Goal: Task Accomplishment & Management: Complete application form

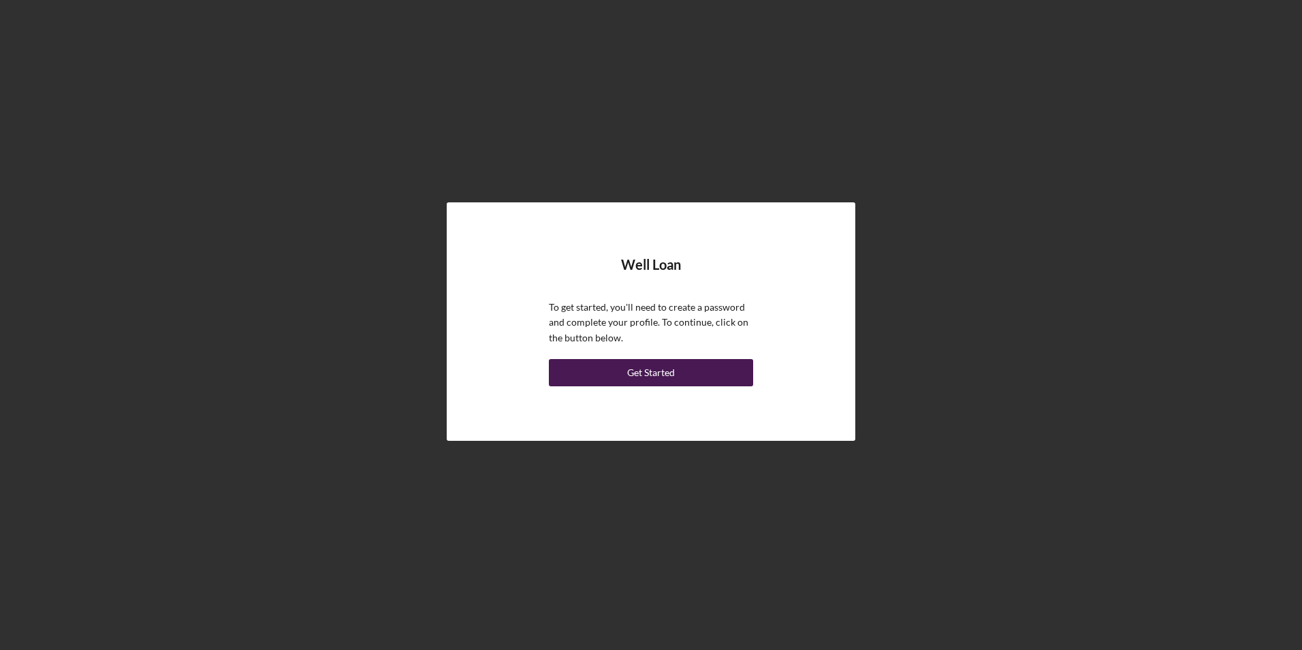
click at [624, 366] on button "Get Started" at bounding box center [651, 372] width 204 height 27
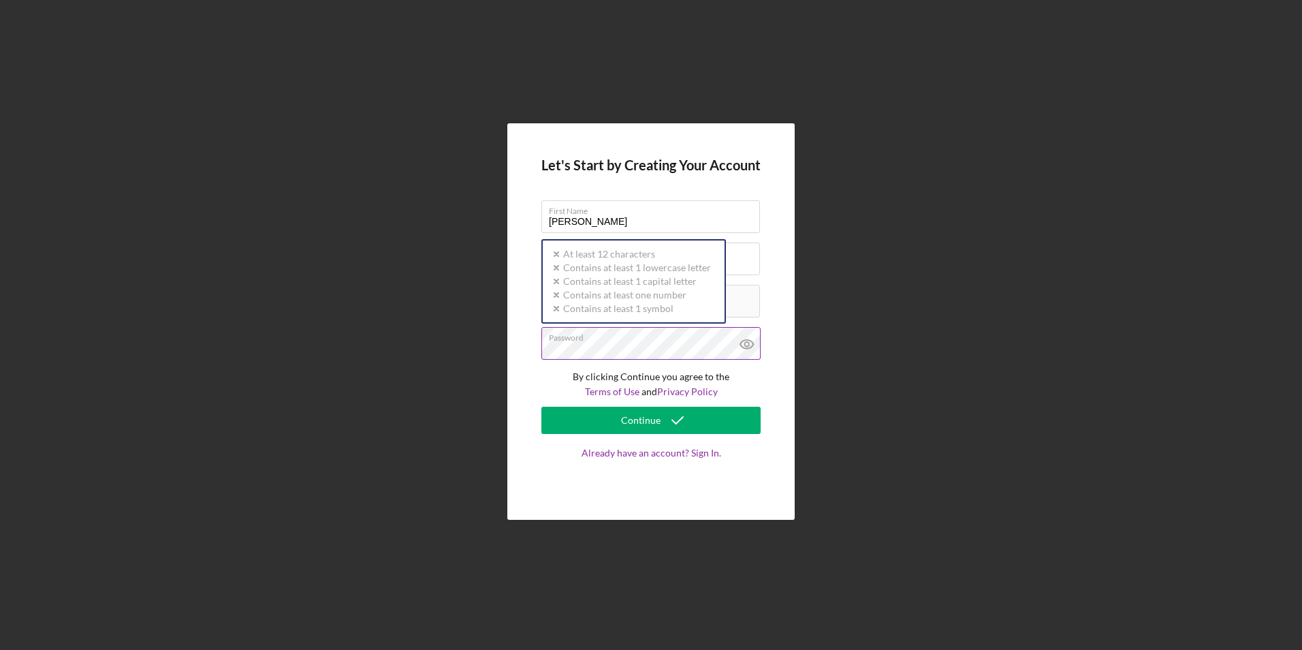
click at [619, 336] on div "Password Icon/icon-validation-no At least 12 characters Icon/icon-validation-no…" at bounding box center [650, 344] width 219 height 34
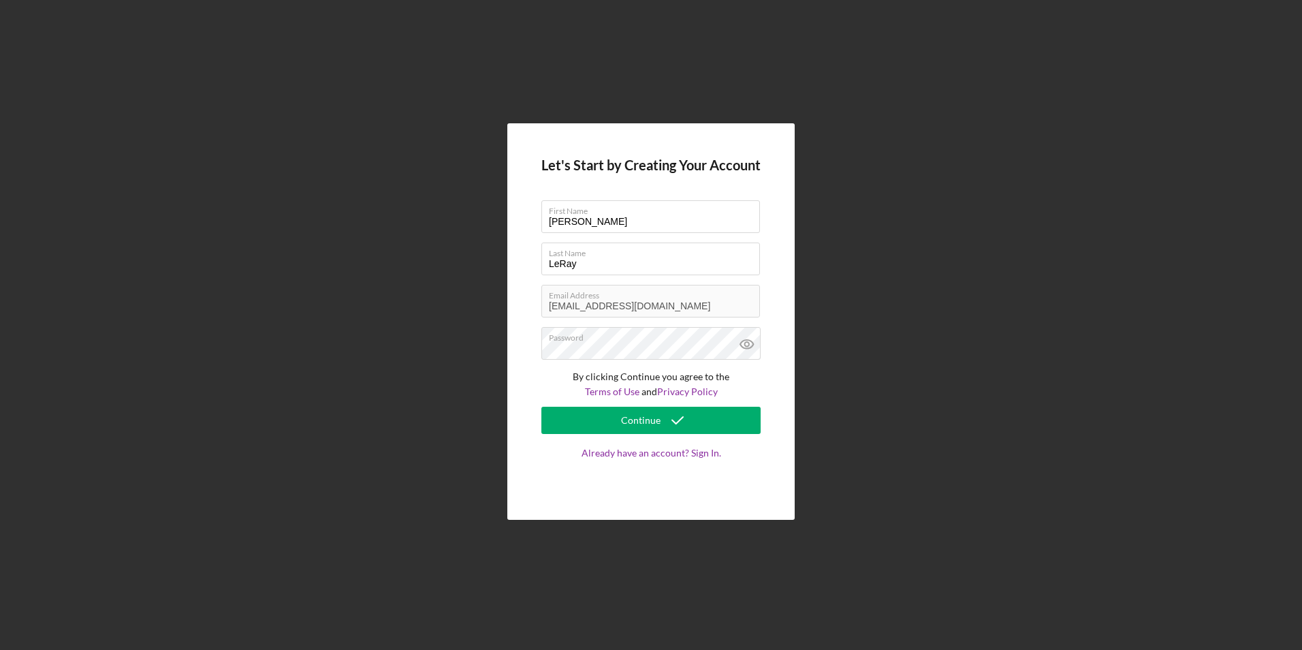
click at [814, 425] on div "Let's Start by Creating Your Account First Name [PERSON_NAME] Last Name [PERSON…" at bounding box center [651, 321] width 1288 height 643
click at [620, 416] on button "Continue" at bounding box center [650, 419] width 219 height 27
